Goal: Register for event/course

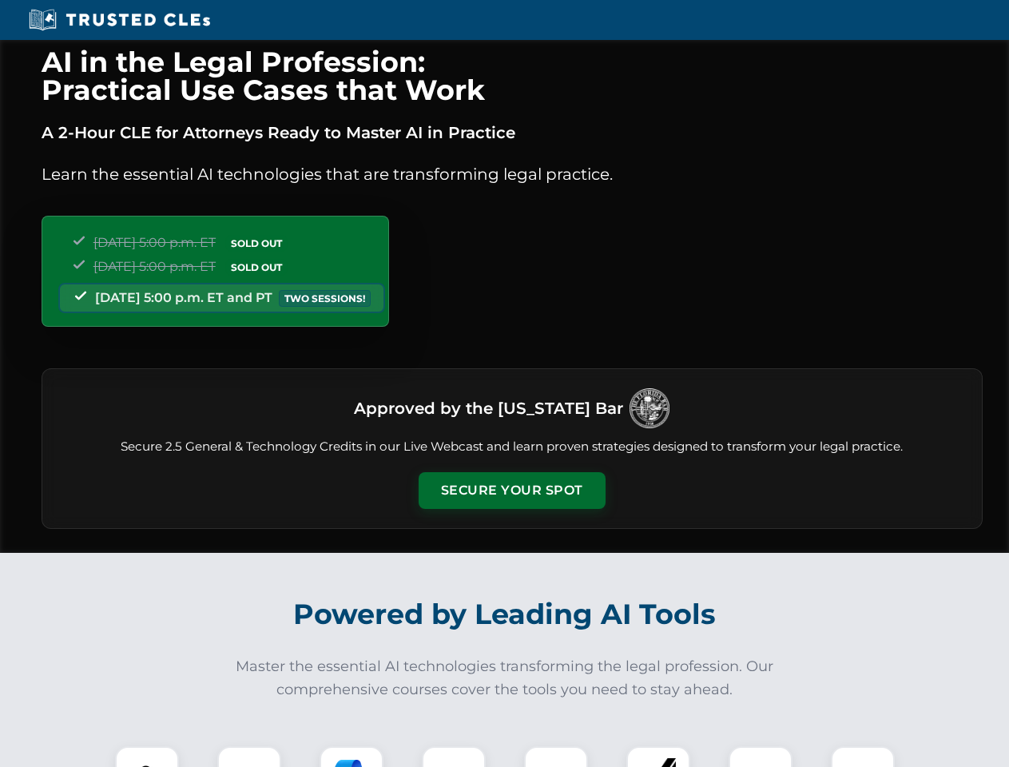
click at [511, 491] on button "Secure Your Spot" at bounding box center [512, 490] width 187 height 37
click at [147, 757] on img at bounding box center [147, 778] width 46 height 46
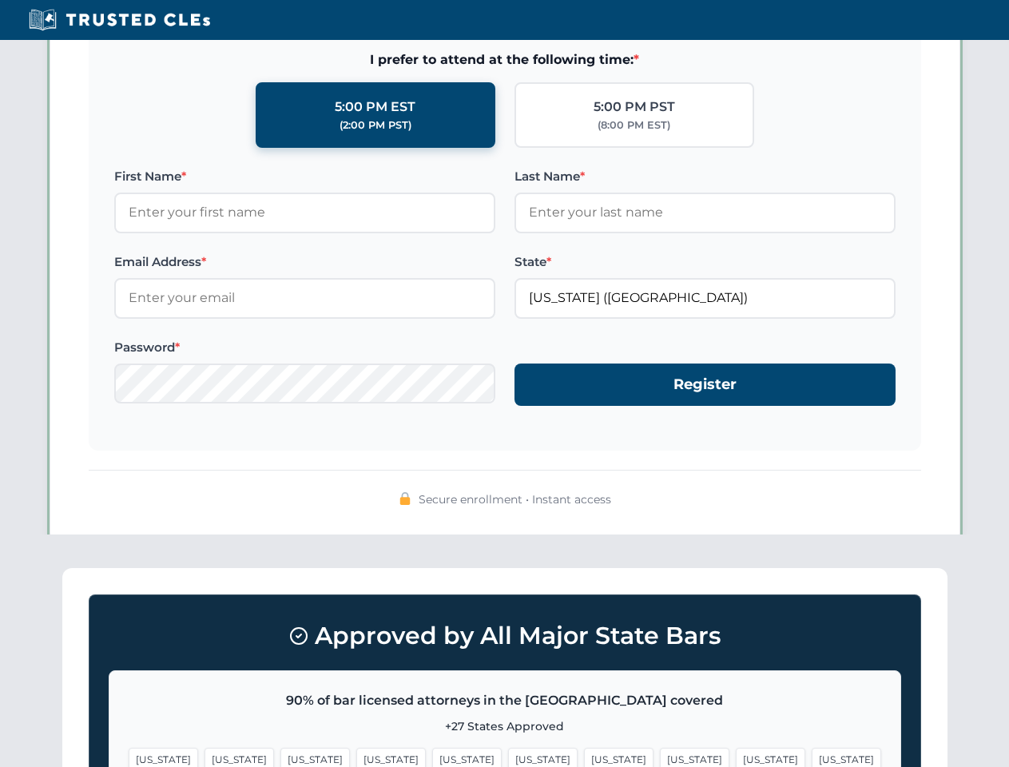
click at [584, 757] on span "[US_STATE]" at bounding box center [619, 759] width 70 height 23
click at [736, 757] on span "[US_STATE]" at bounding box center [771, 759] width 70 height 23
